Goal: Information Seeking & Learning: Find specific fact

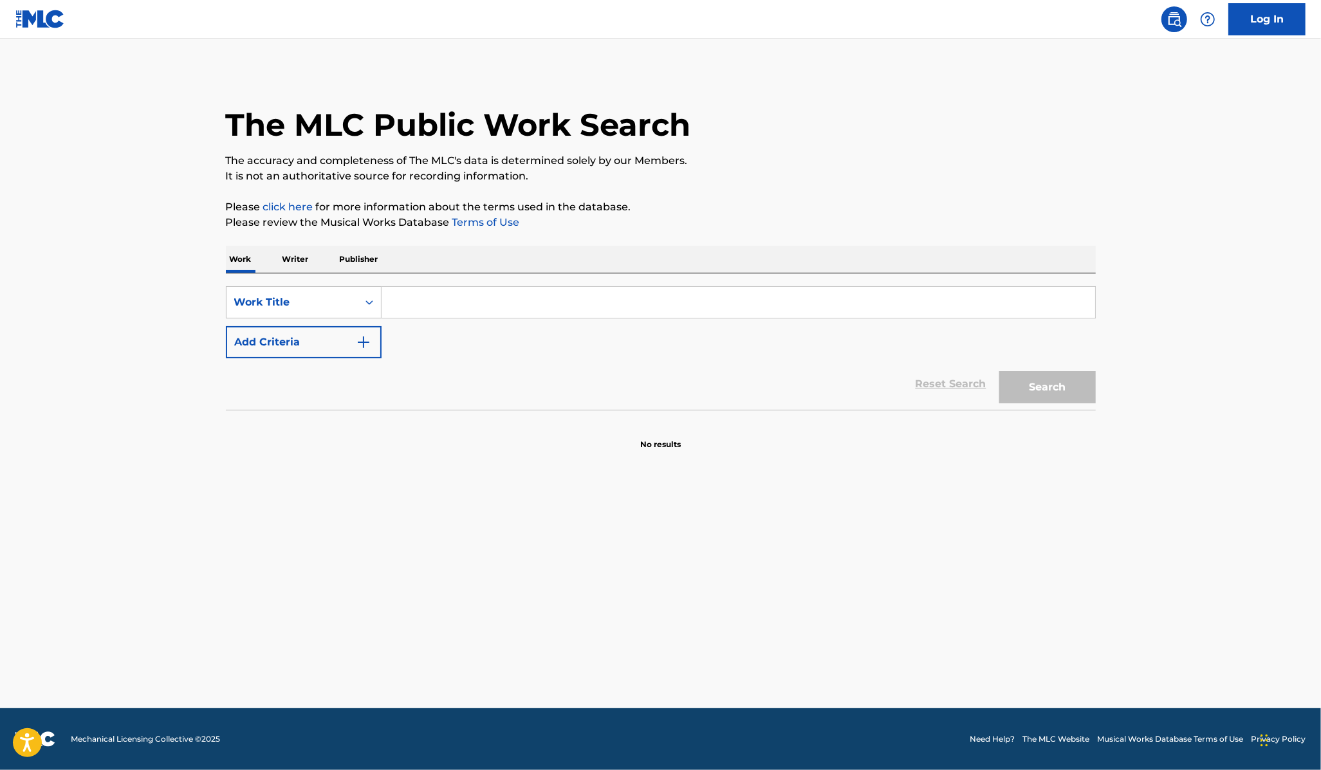
click at [508, 294] on input "Search Form" at bounding box center [737, 302] width 713 height 31
type input "gimme a second"
click at [1027, 396] on button "Search" at bounding box center [1047, 387] width 96 height 32
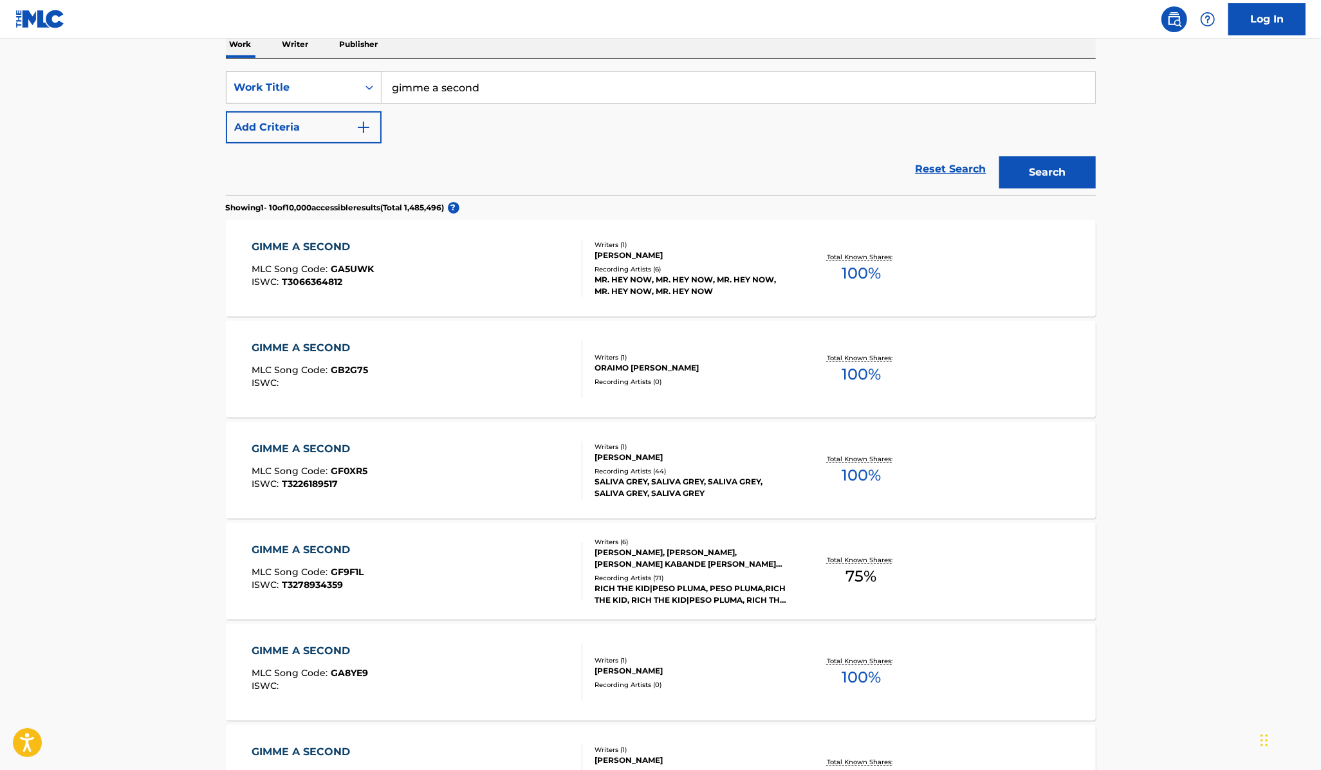
scroll to position [219, 0]
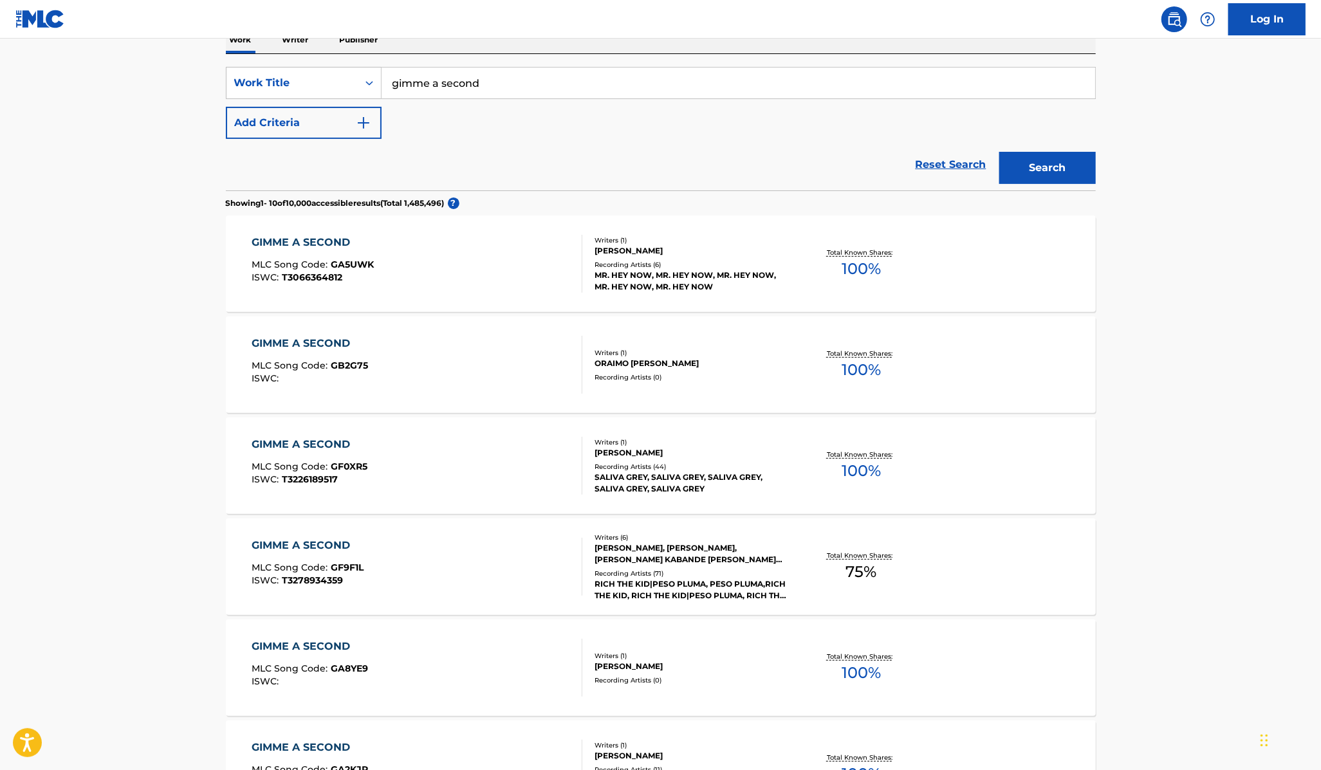
click at [470, 556] on div "GIMME A SECOND MLC Song Code : GF9F1L ISWC : T3278934359" at bounding box center [417, 567] width 331 height 58
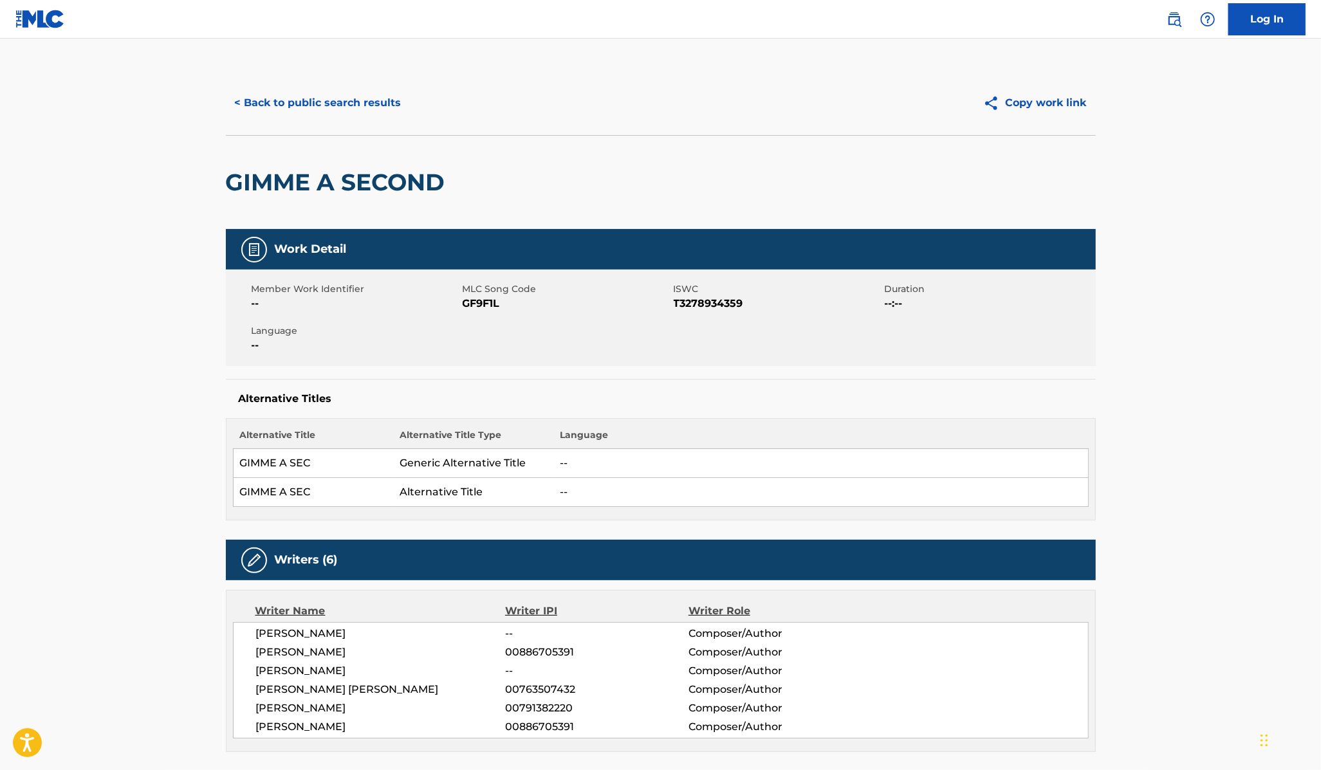
click at [308, 99] on button "< Back to public search results" at bounding box center [318, 103] width 185 height 32
